Goal: Find specific page/section: Find specific page/section

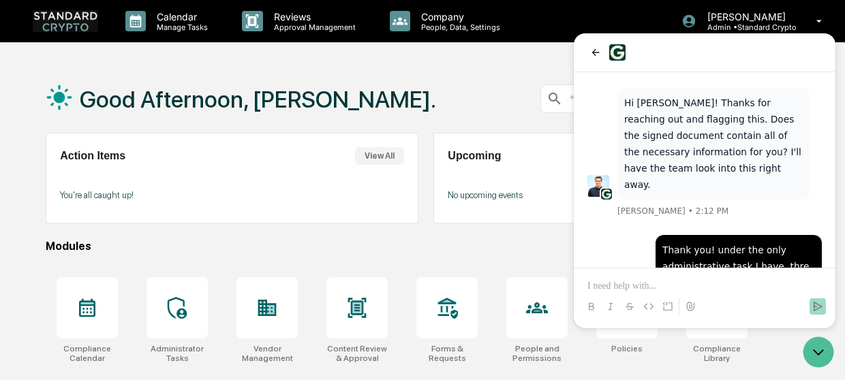
scroll to position [262, 0]
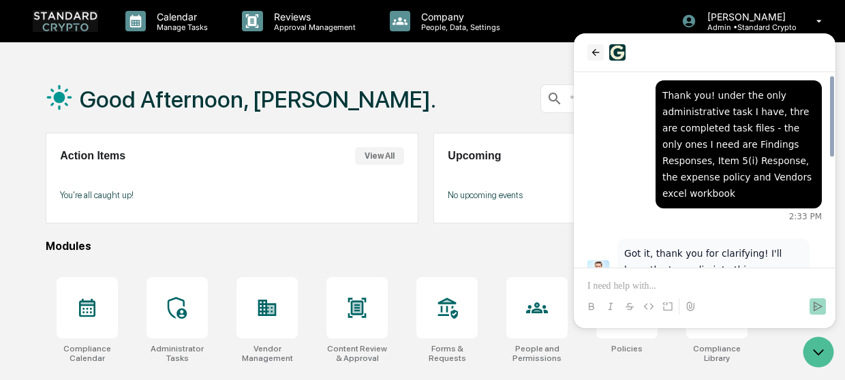
click at [594, 52] on icon "back" at bounding box center [595, 52] width 7 height 7
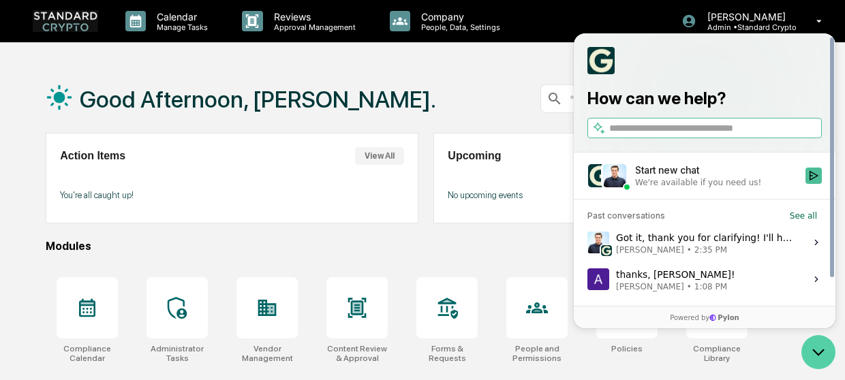
click at [818, 354] on icon "Open customer support" at bounding box center [819, 352] width 34 height 34
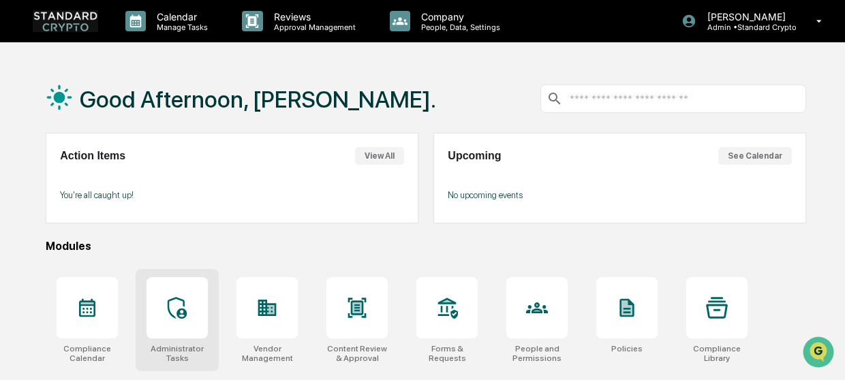
click at [189, 313] on div at bounding box center [177, 307] width 61 height 61
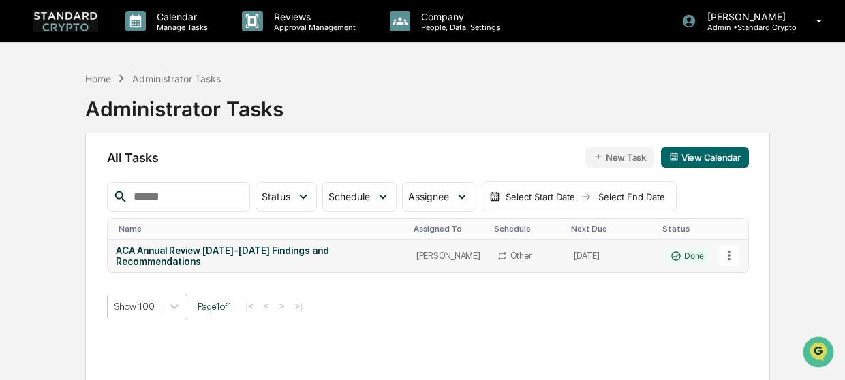
click at [212, 246] on div "ACA Annual Review 2023-2024 Findings and Recommendations" at bounding box center [258, 256] width 284 height 22
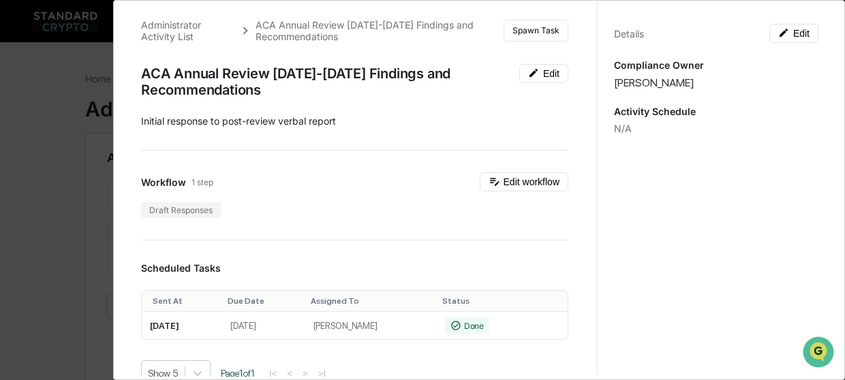
scroll to position [6, 0]
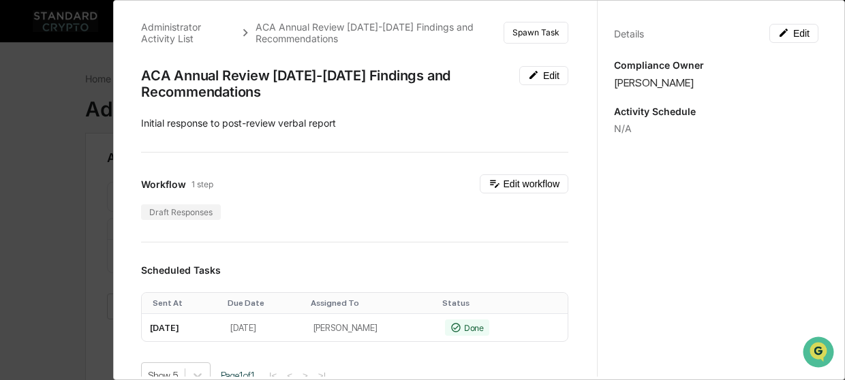
click at [71, 218] on div "Administrator Activity List ACA Annual Review 2023-2024 Findings and Recommenda…" at bounding box center [422, 190] width 845 height 380
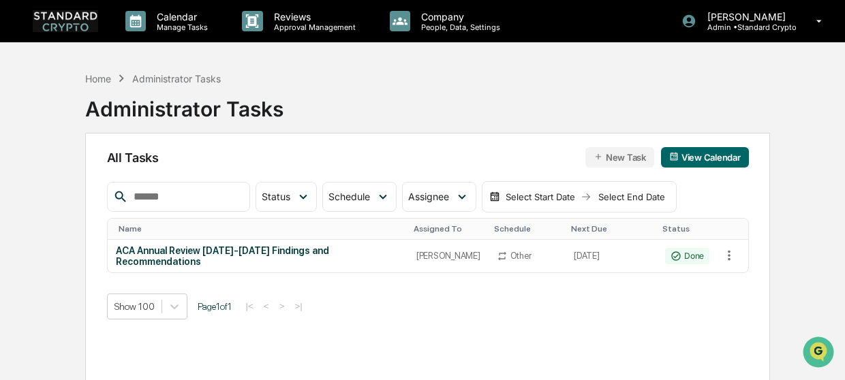
click at [79, 20] on img at bounding box center [65, 20] width 65 height 21
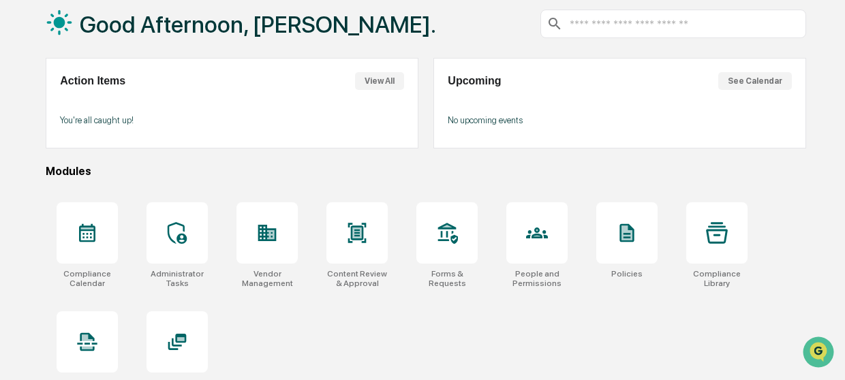
scroll to position [76, 0]
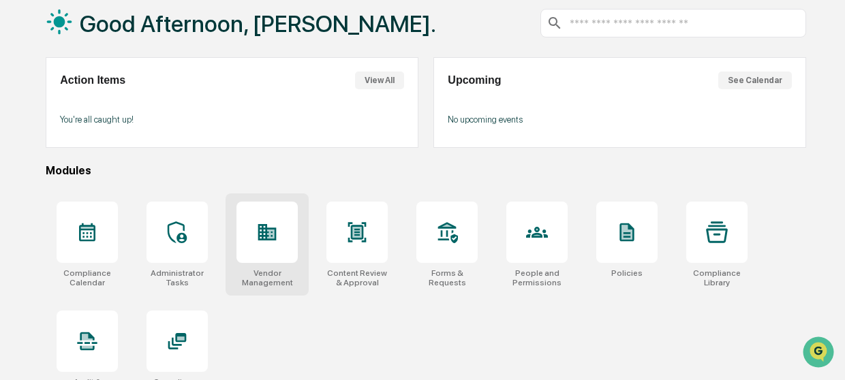
click at [269, 232] on icon at bounding box center [267, 232] width 18 height 16
